Goal: Task Accomplishment & Management: Manage account settings

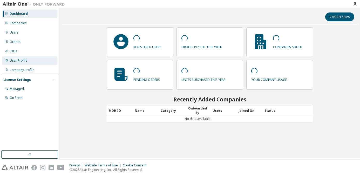
click at [27, 59] on div "User Profile" at bounding box center [29, 60] width 55 height 8
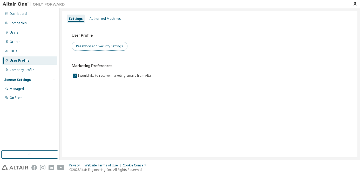
click at [97, 47] on button "Password and Security Settings" at bounding box center [100, 46] width 56 height 9
